Goal: Task Accomplishment & Management: Manage account settings

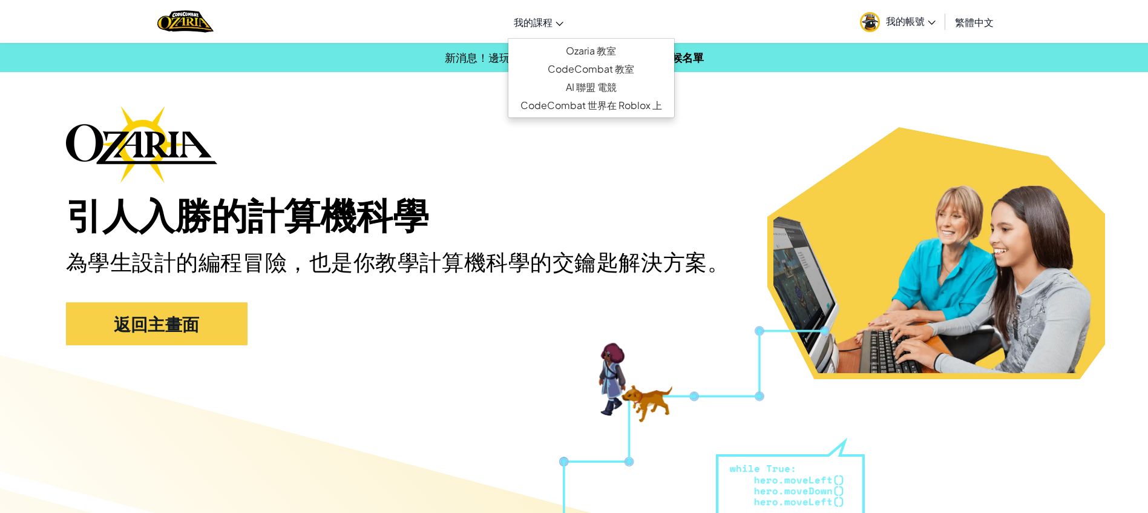
click at [549, 20] on span "我的課程" at bounding box center [533, 22] width 39 height 13
click at [548, 54] on link "Ozaria 教室" at bounding box center [591, 51] width 166 height 18
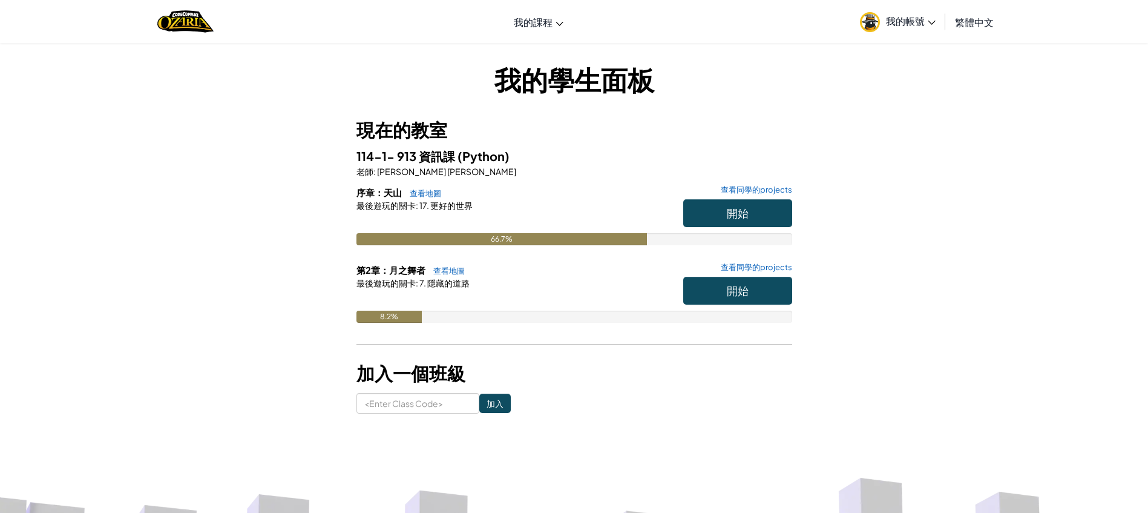
click at [904, 19] on span "我的帳號" at bounding box center [911, 21] width 50 height 13
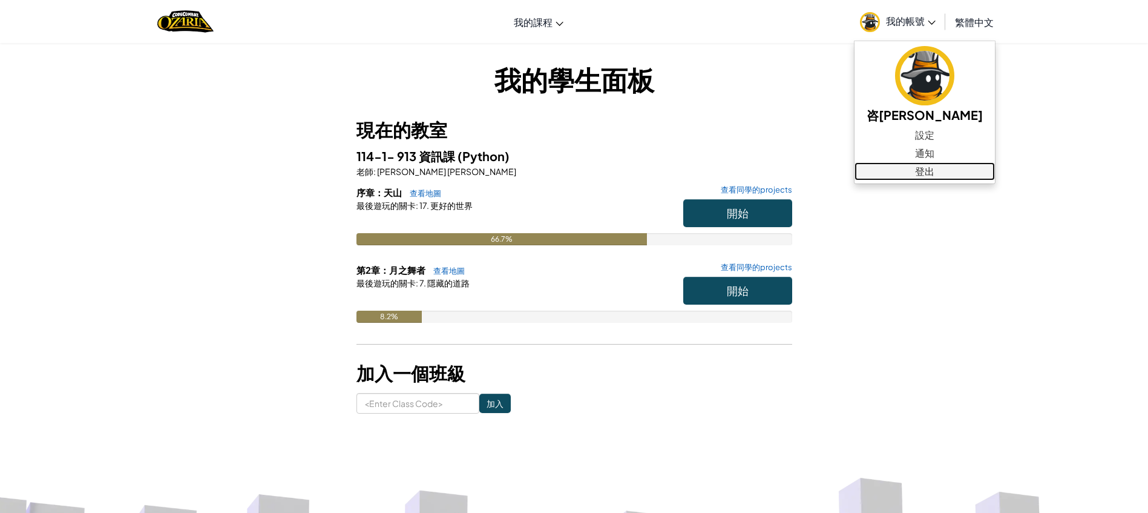
click at [884, 162] on link "登出" at bounding box center [925, 171] width 140 height 18
